Goal: Information Seeking & Learning: Find specific page/section

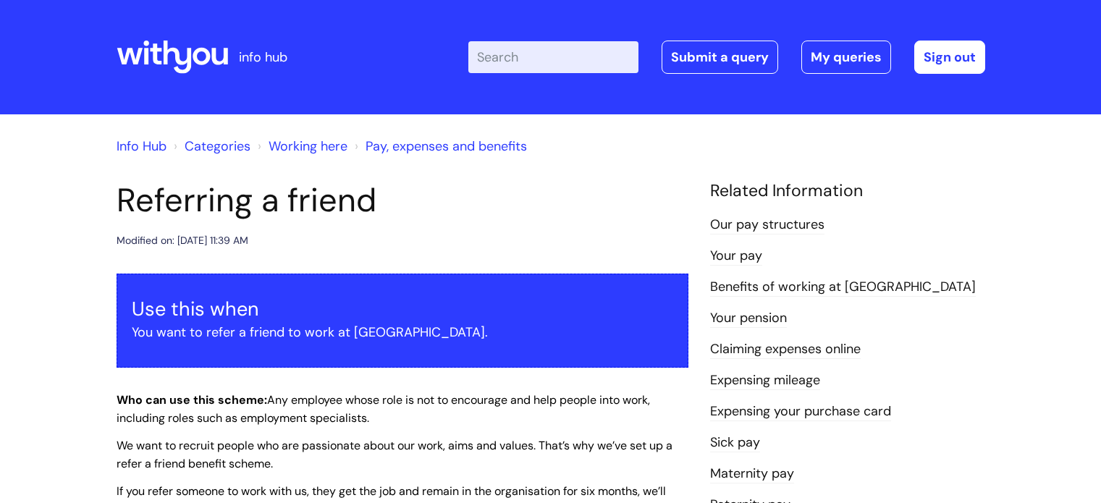
scroll to position [133, 0]
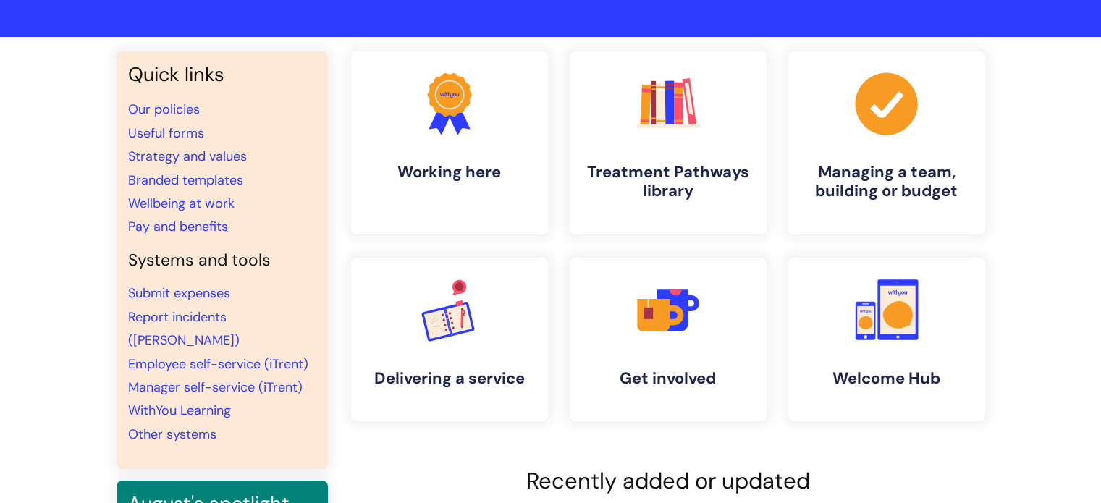
scroll to position [78, 0]
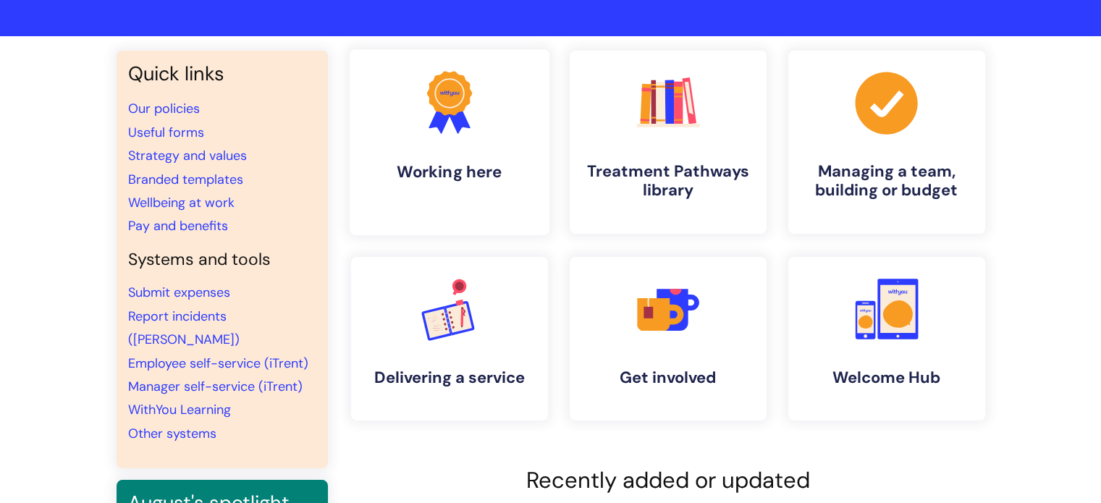
click at [426, 155] on link ".cls-1{fill:#f89b22;}.cls-1,.cls-2,.cls-3{stroke-width:0px;}.cls-2{fill:#2d3cff…" at bounding box center [449, 142] width 200 height 186
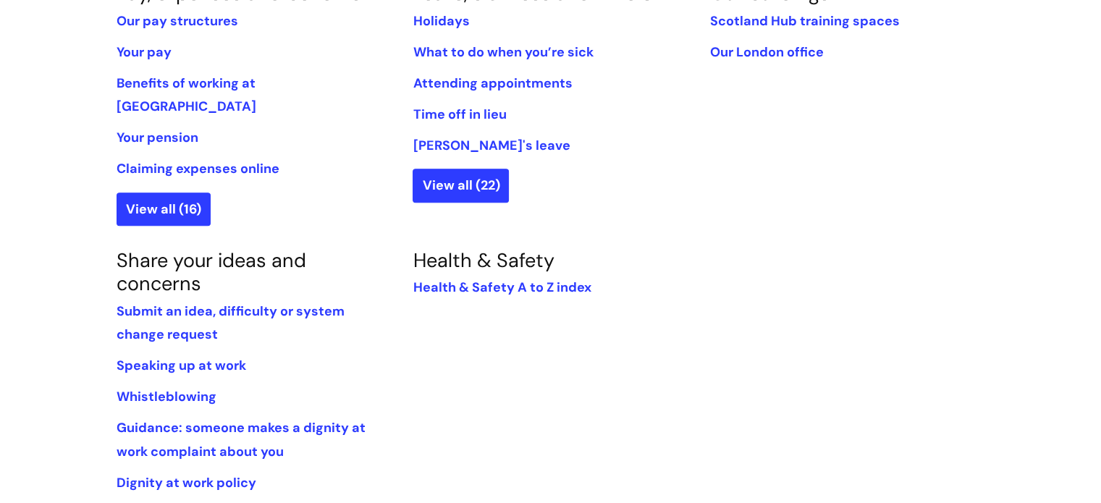
scroll to position [1028, 0]
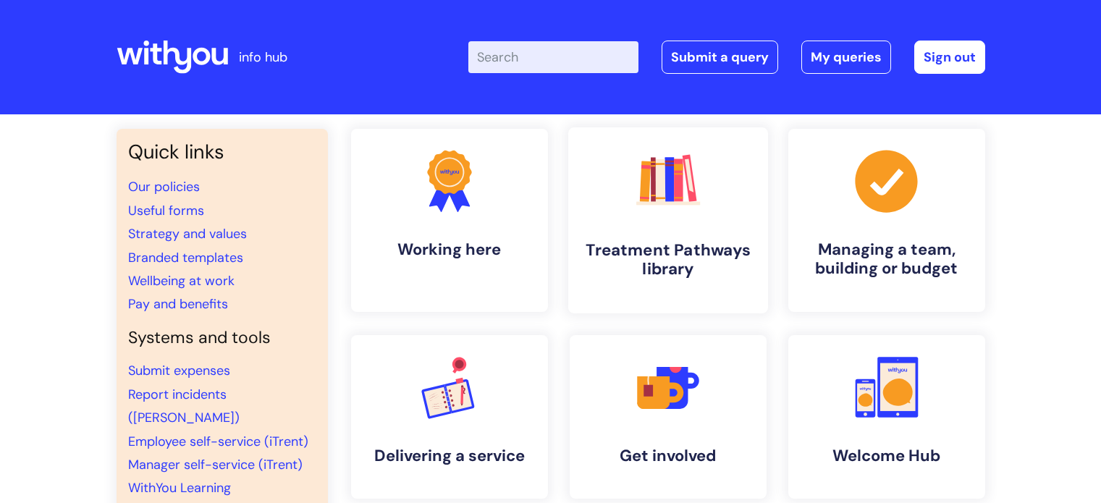
scroll to position [78, 0]
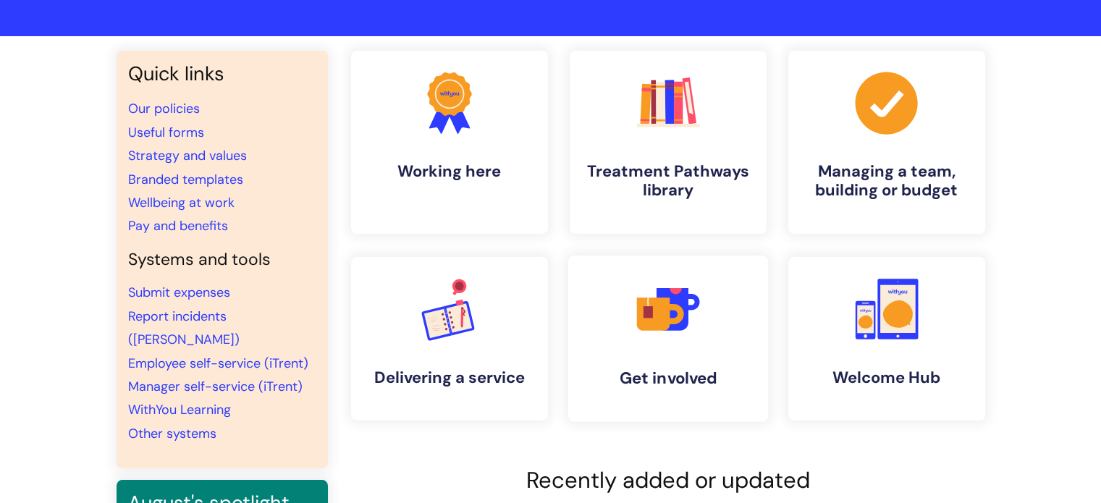
click at [744, 357] on link ".cls-1{fill:#f89b22;}.cls-1,.cls-2,.cls-3,.cls-4,.cls-5{stroke-width:0px;}.cls-…" at bounding box center [667, 338] width 200 height 166
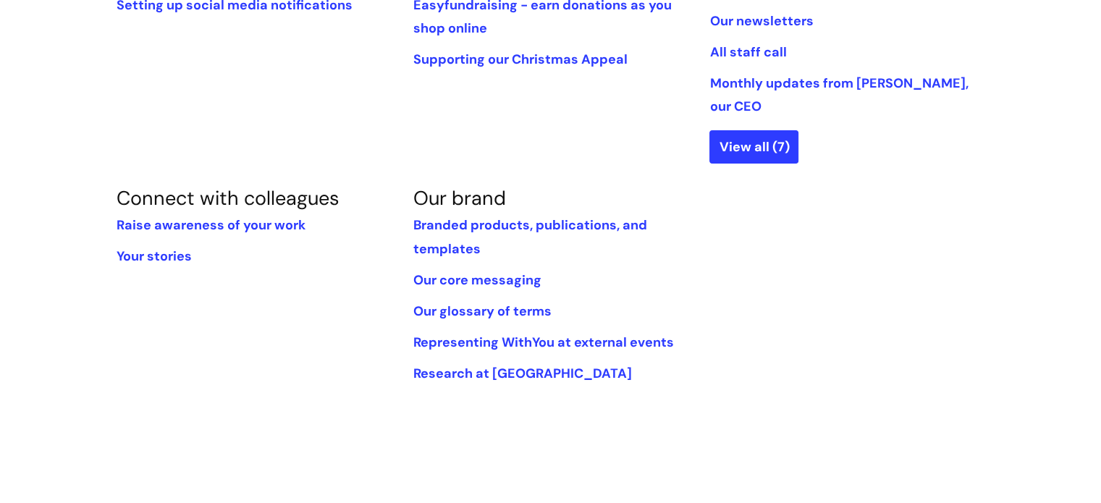
scroll to position [501, 0]
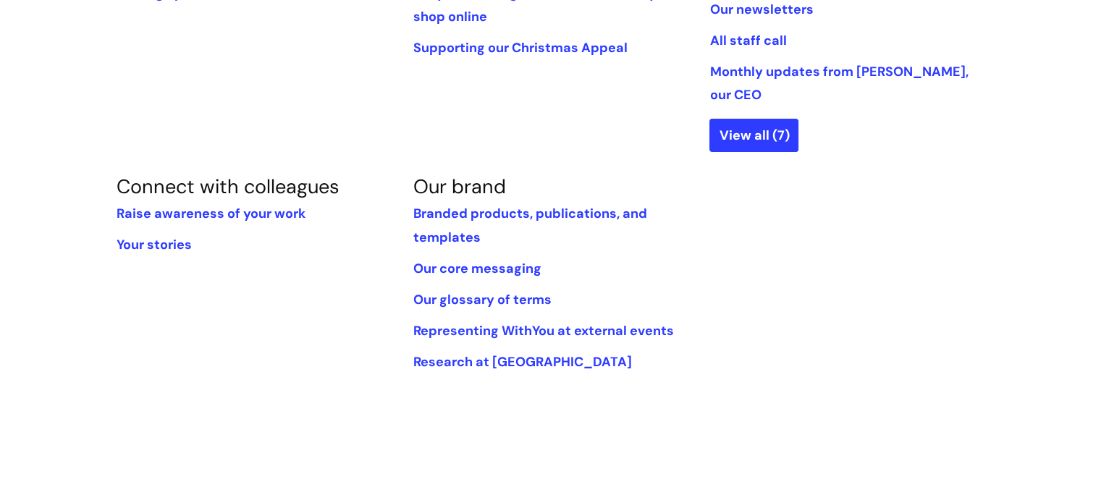
click at [601, 204] on li "Branded products, publications, and templates" at bounding box center [550, 225] width 275 height 47
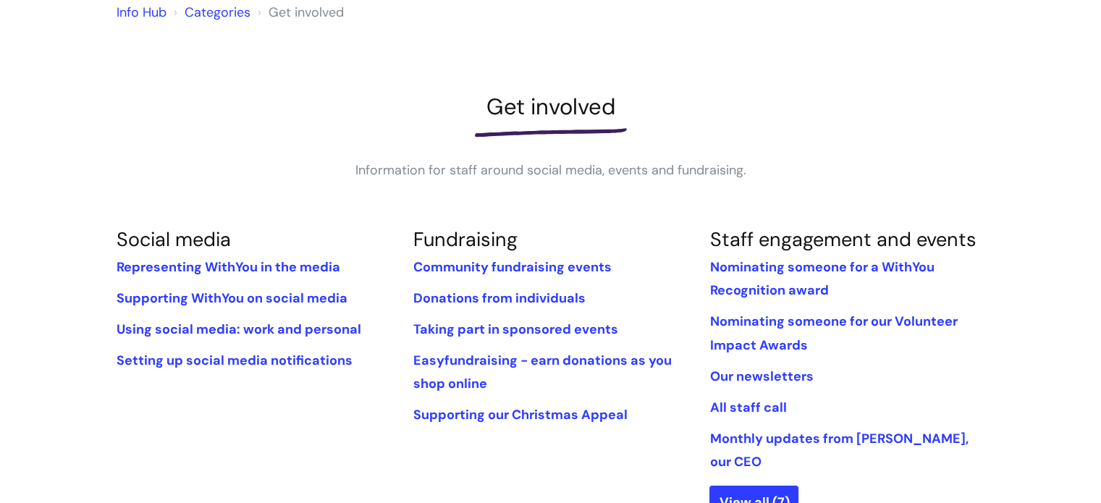
scroll to position [0, 0]
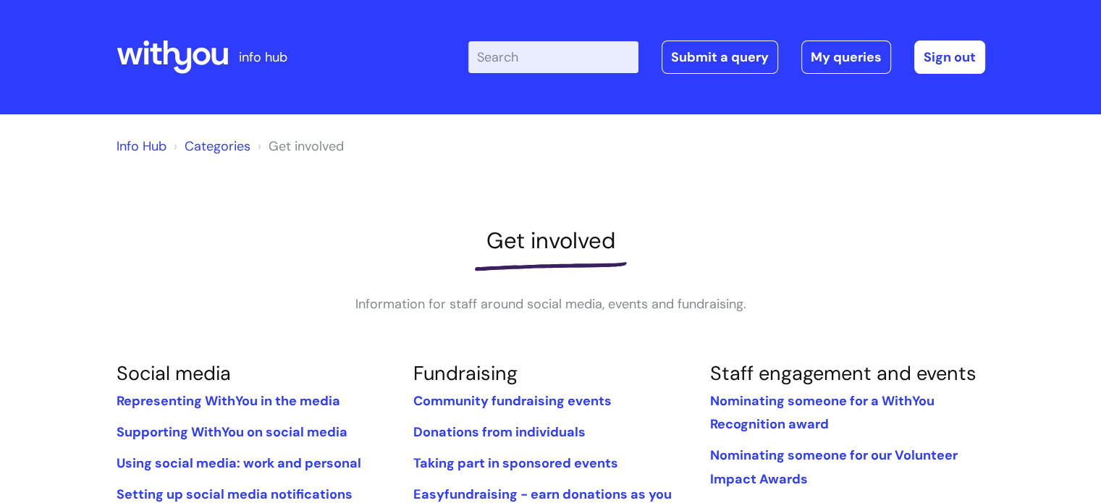
click at [148, 145] on link "Info Hub" at bounding box center [142, 146] width 50 height 17
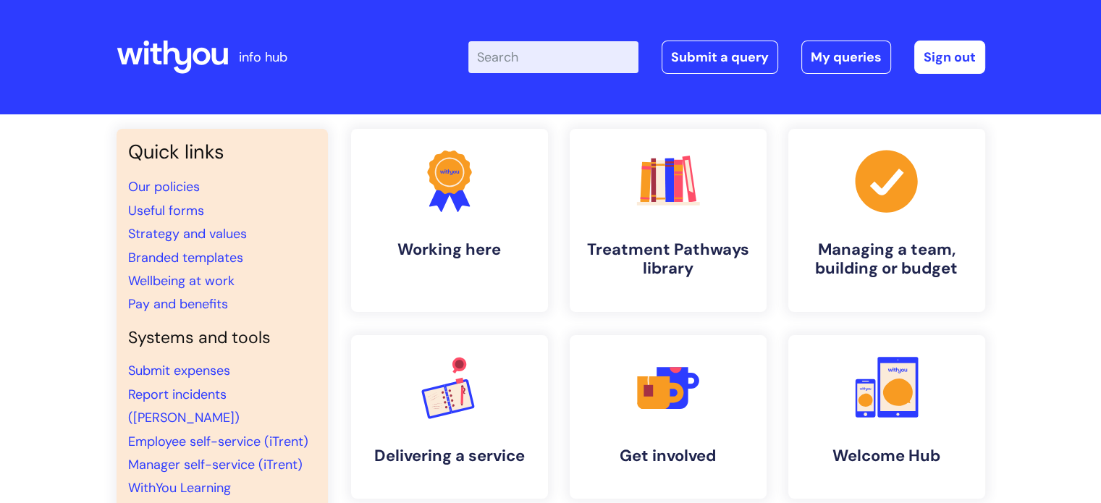
click at [553, 60] on input "Enter your search term here..." at bounding box center [553, 57] width 170 height 32
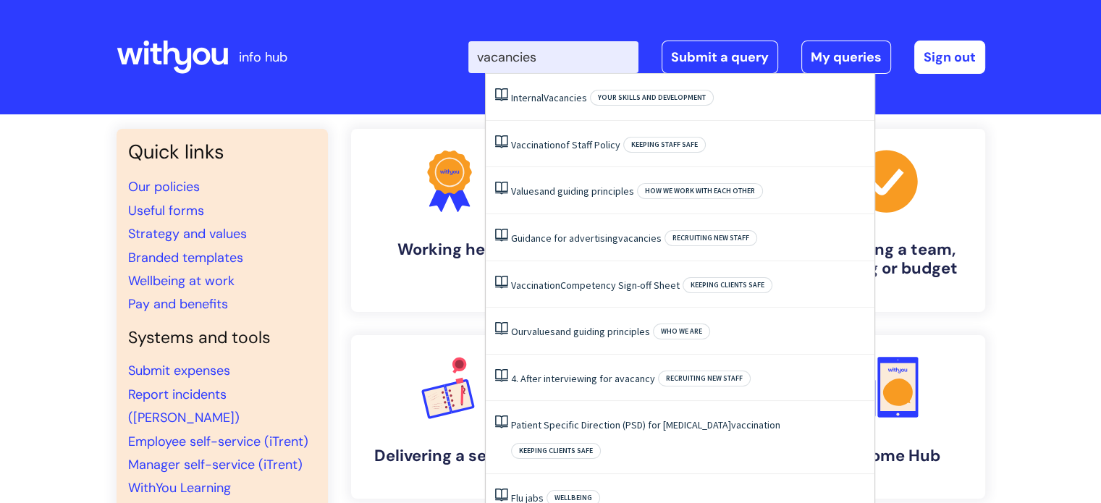
type input "vacancies"
click button "Search" at bounding box center [0, 0] width 0 height 0
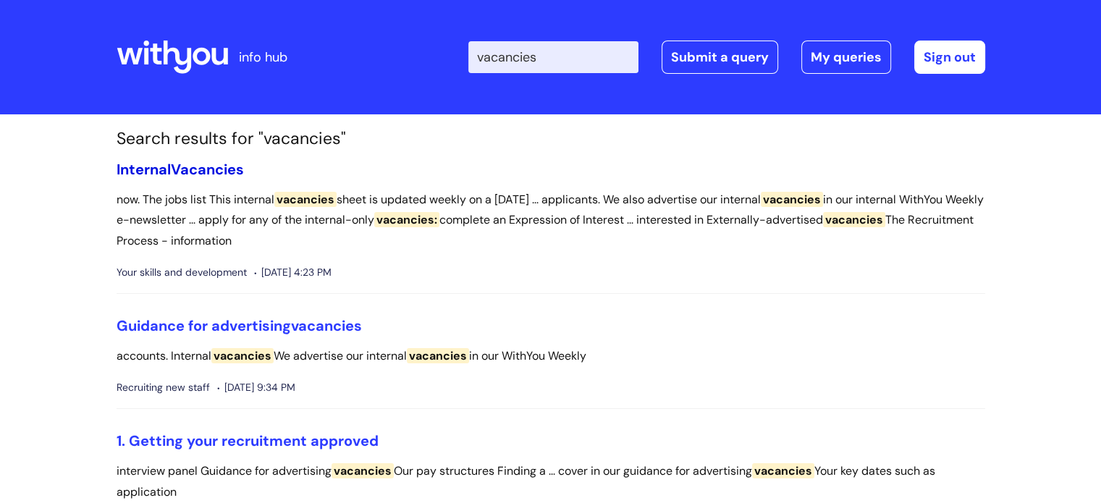
click at [190, 169] on span "Vacancies" at bounding box center [207, 169] width 73 height 19
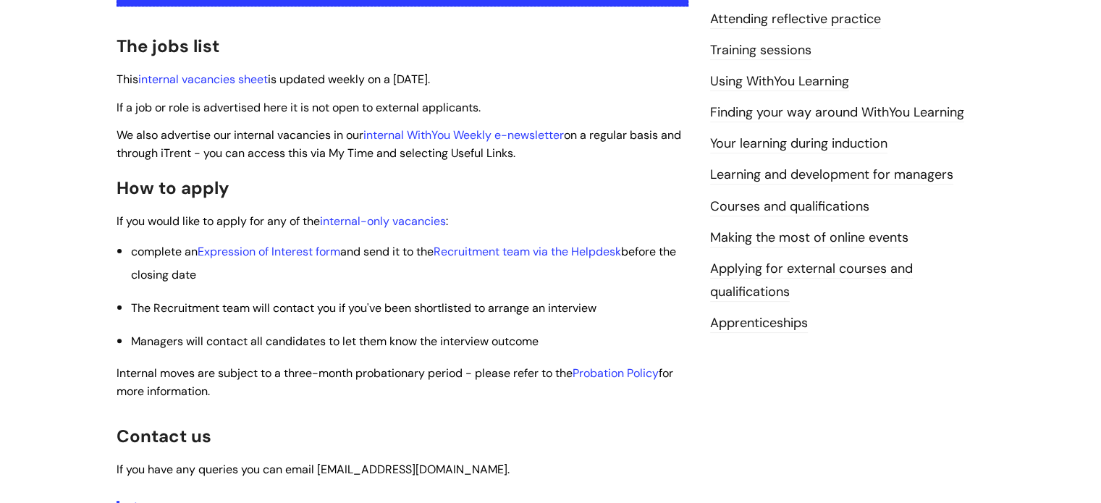
scroll to position [359, 0]
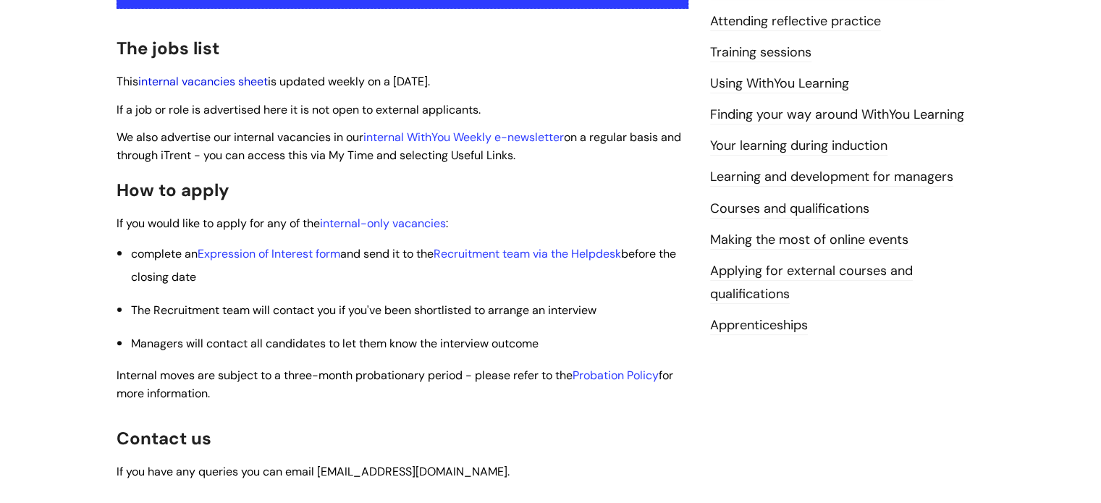
click at [228, 75] on link "internal vacancies sheet" at bounding box center [203, 81] width 130 height 15
